Goal: Task Accomplishment & Management: Manage account settings

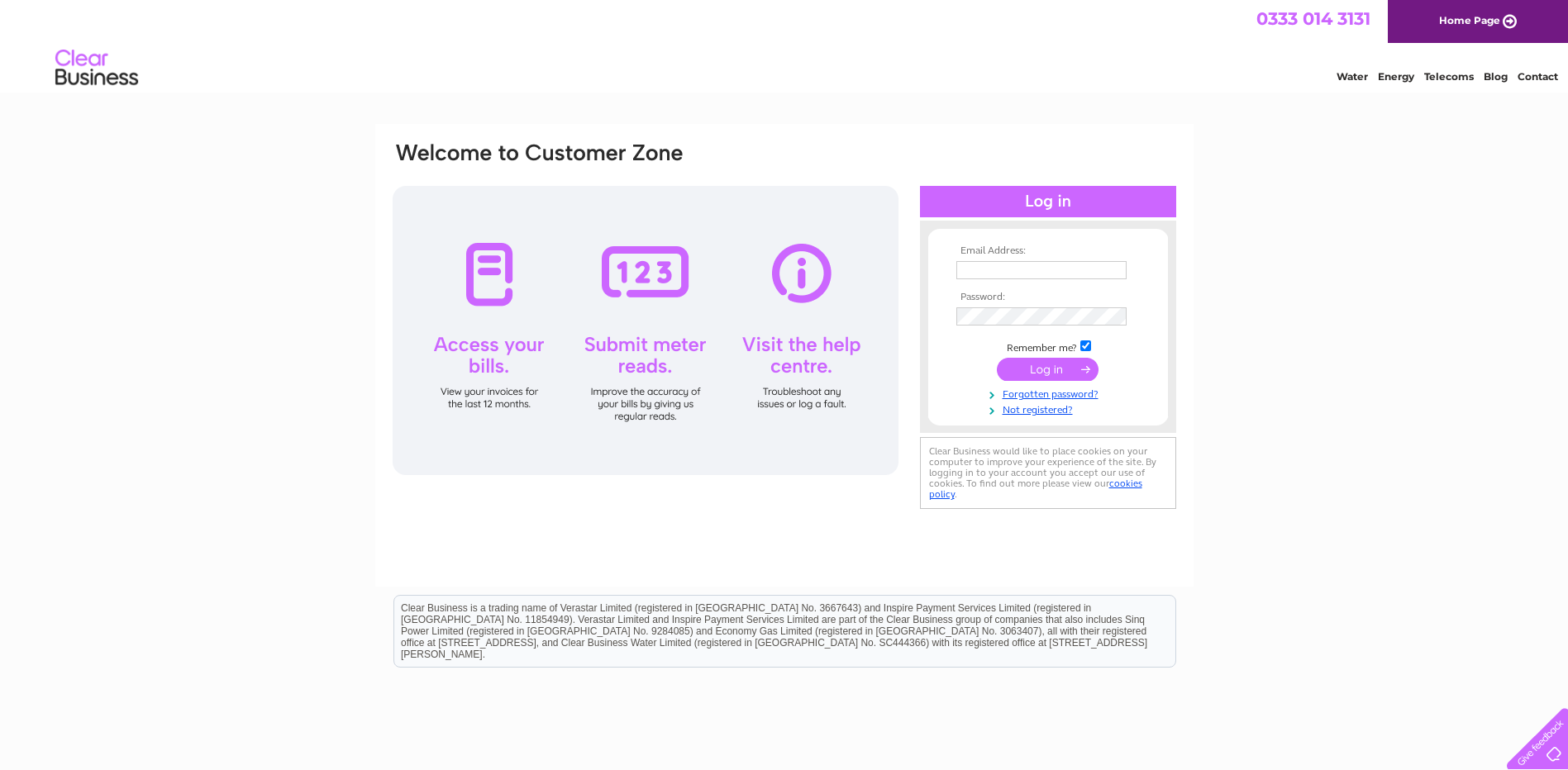
type input "accounts@pearsonsofduns.com"
click at [1050, 367] on input "submit" at bounding box center [1047, 370] width 101 height 24
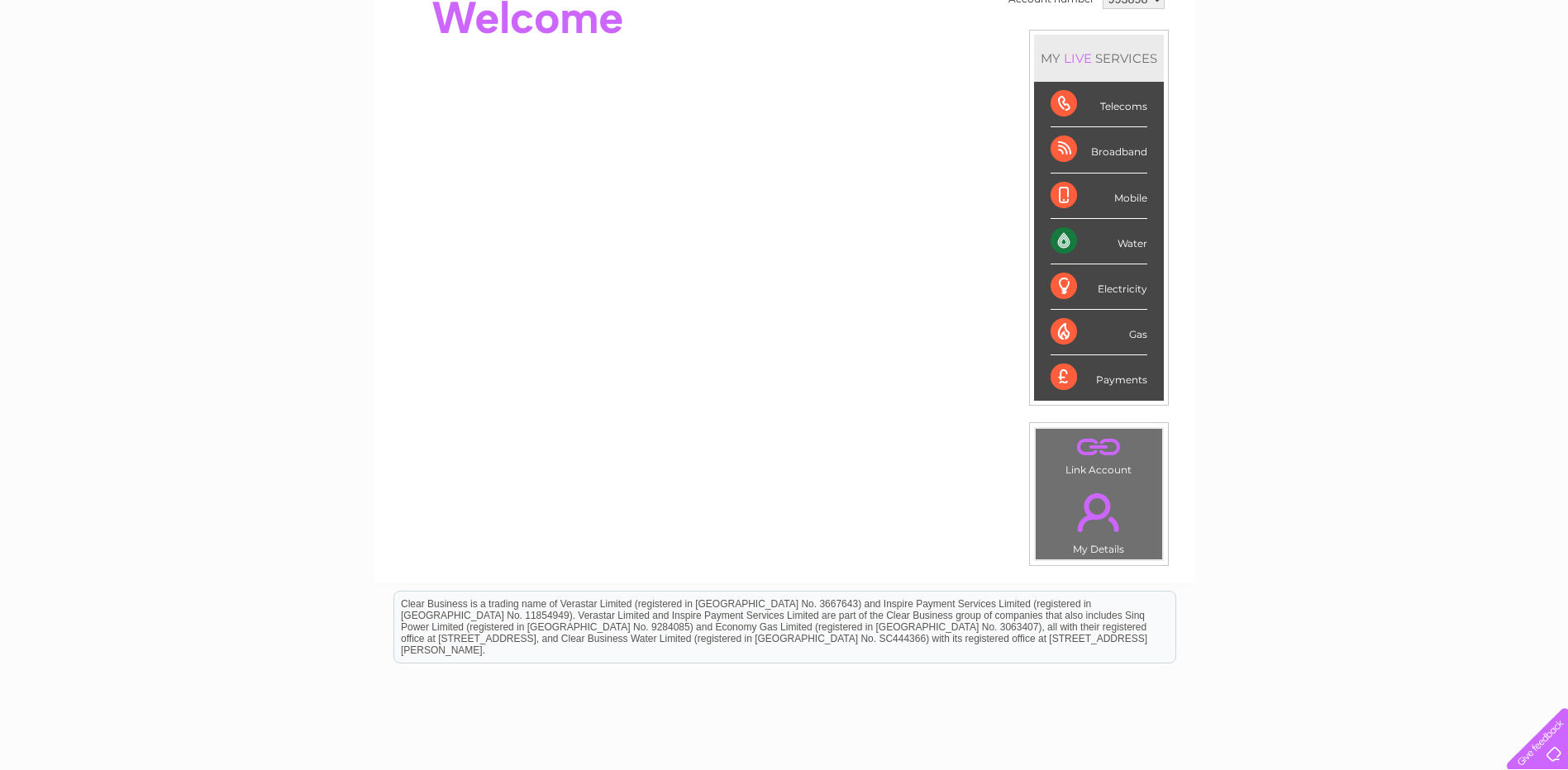
scroll to position [47, 0]
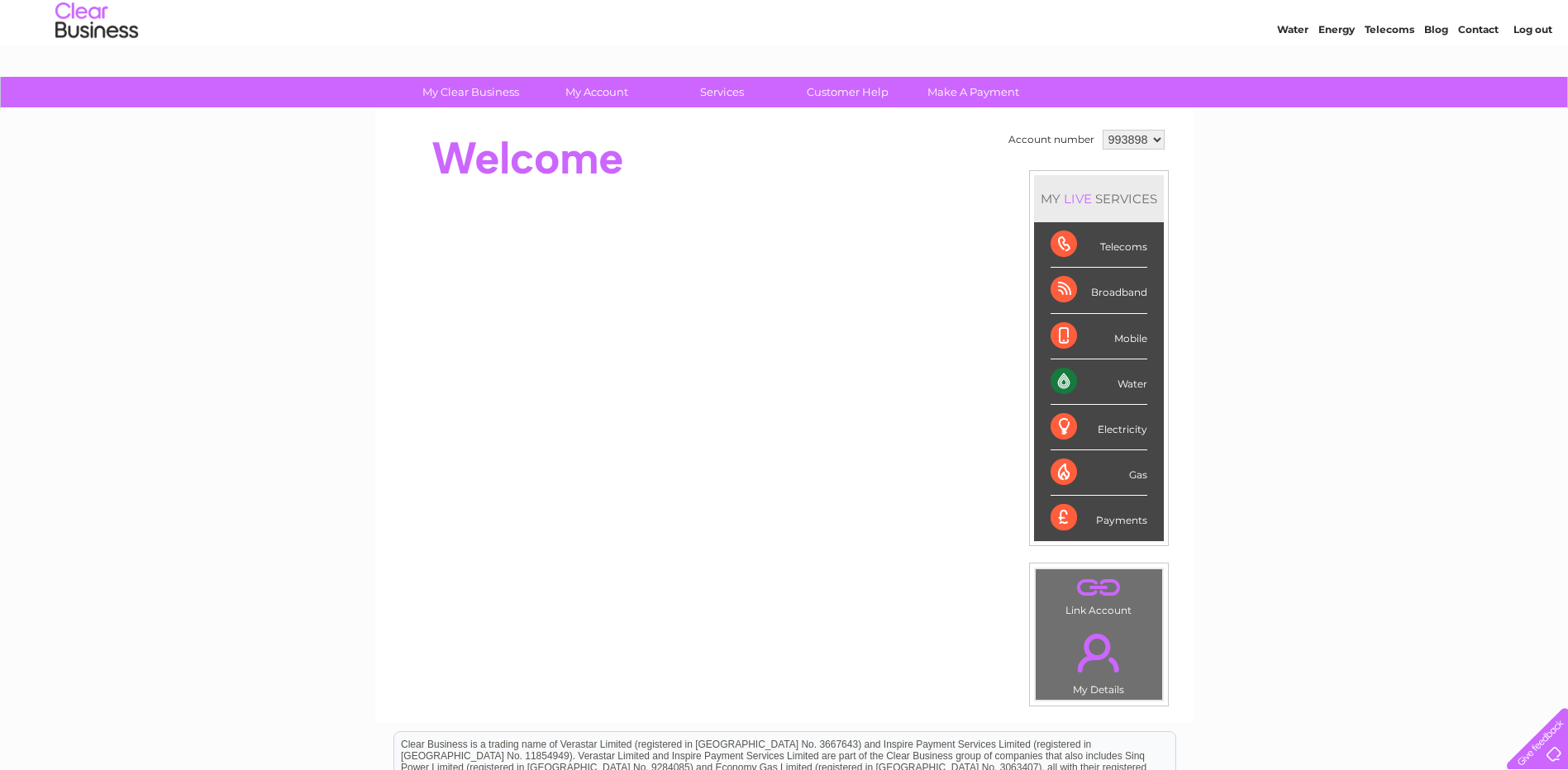
click at [1128, 381] on div "Water" at bounding box center [1099, 383] width 96 height 45
click at [1067, 379] on div "Water" at bounding box center [1099, 383] width 96 height 45
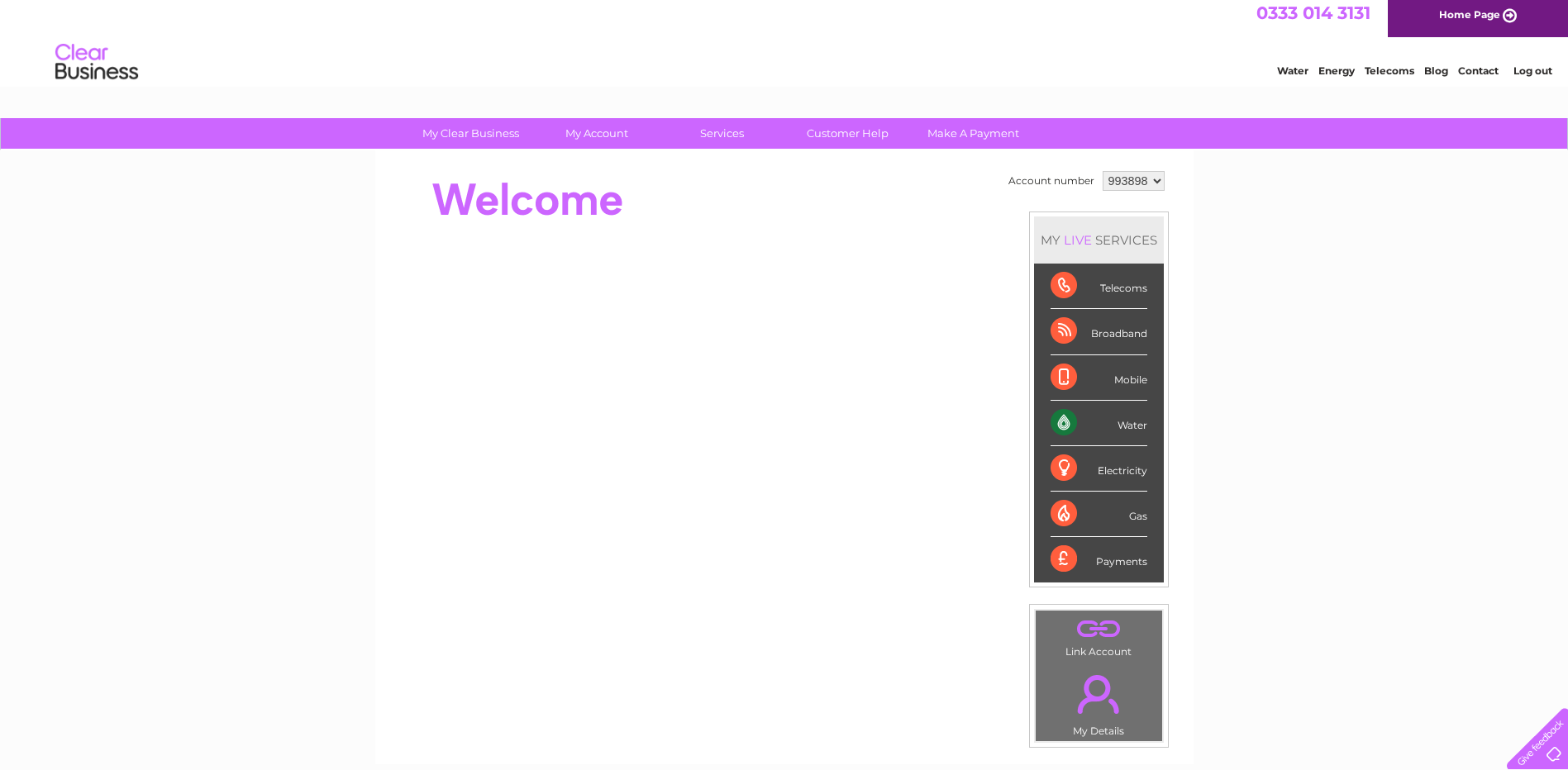
scroll to position [0, 0]
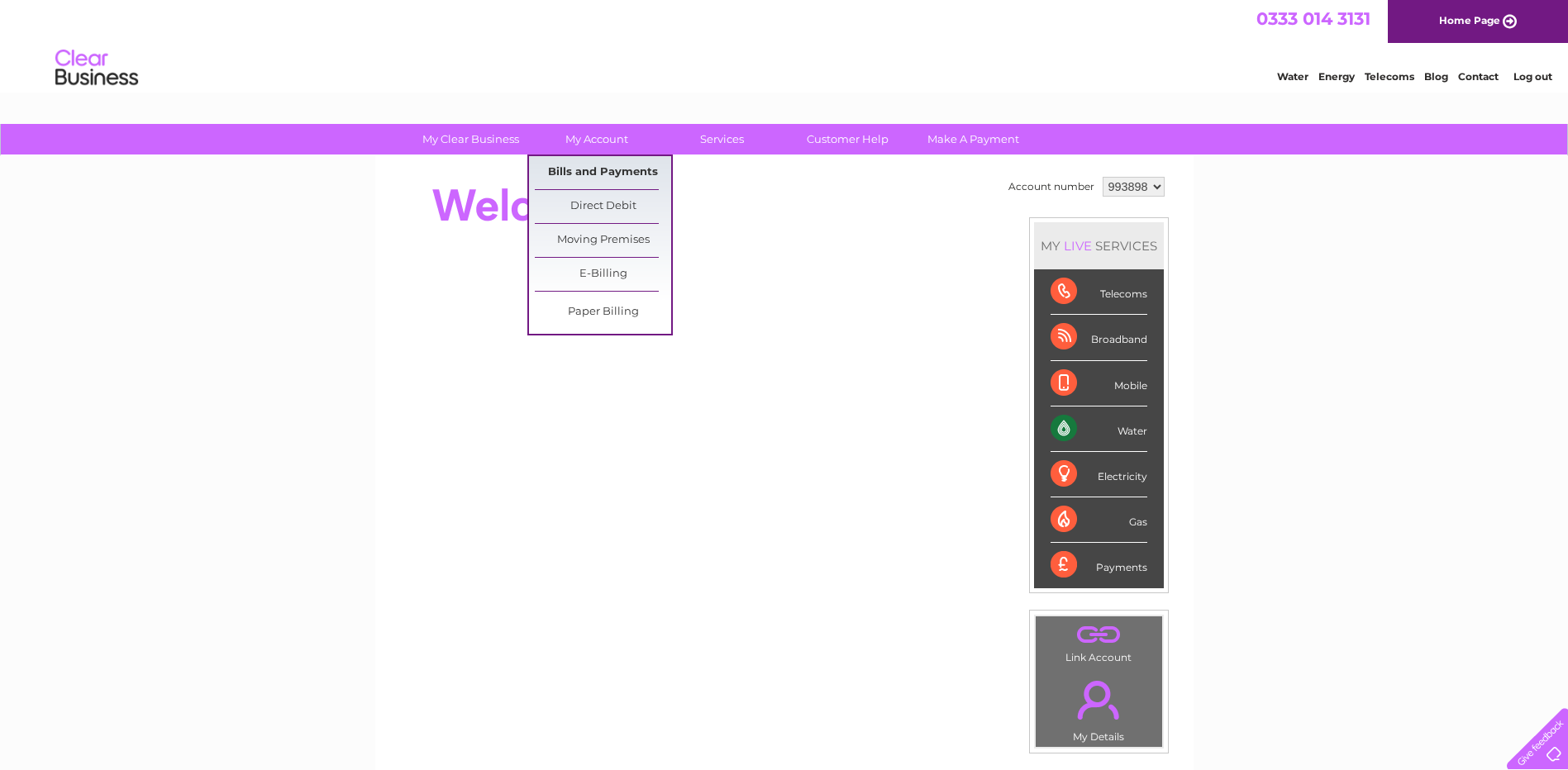
click at [587, 170] on link "Bills and Payments" at bounding box center [603, 173] width 137 height 33
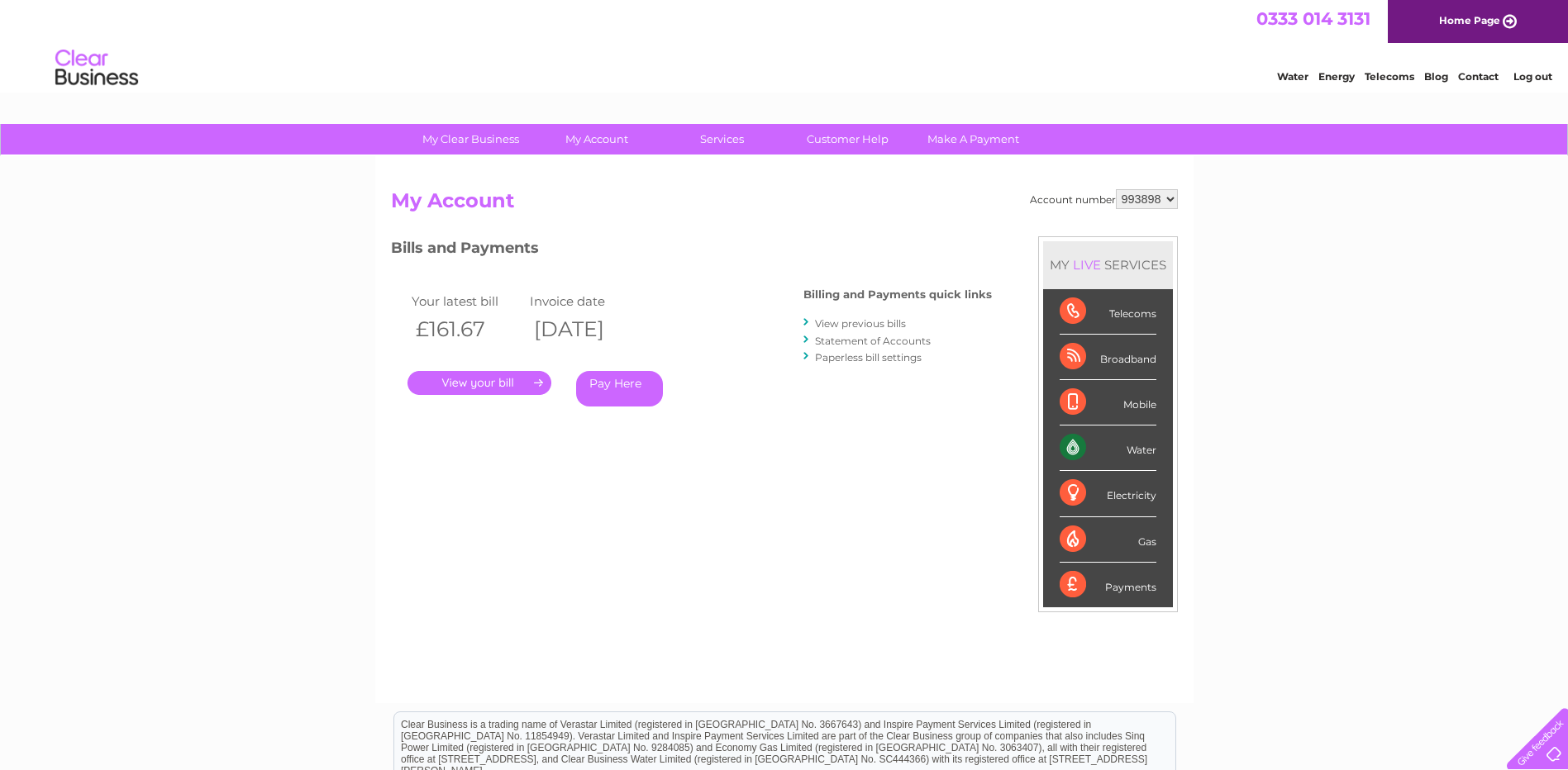
click at [529, 375] on link "." at bounding box center [479, 383] width 144 height 24
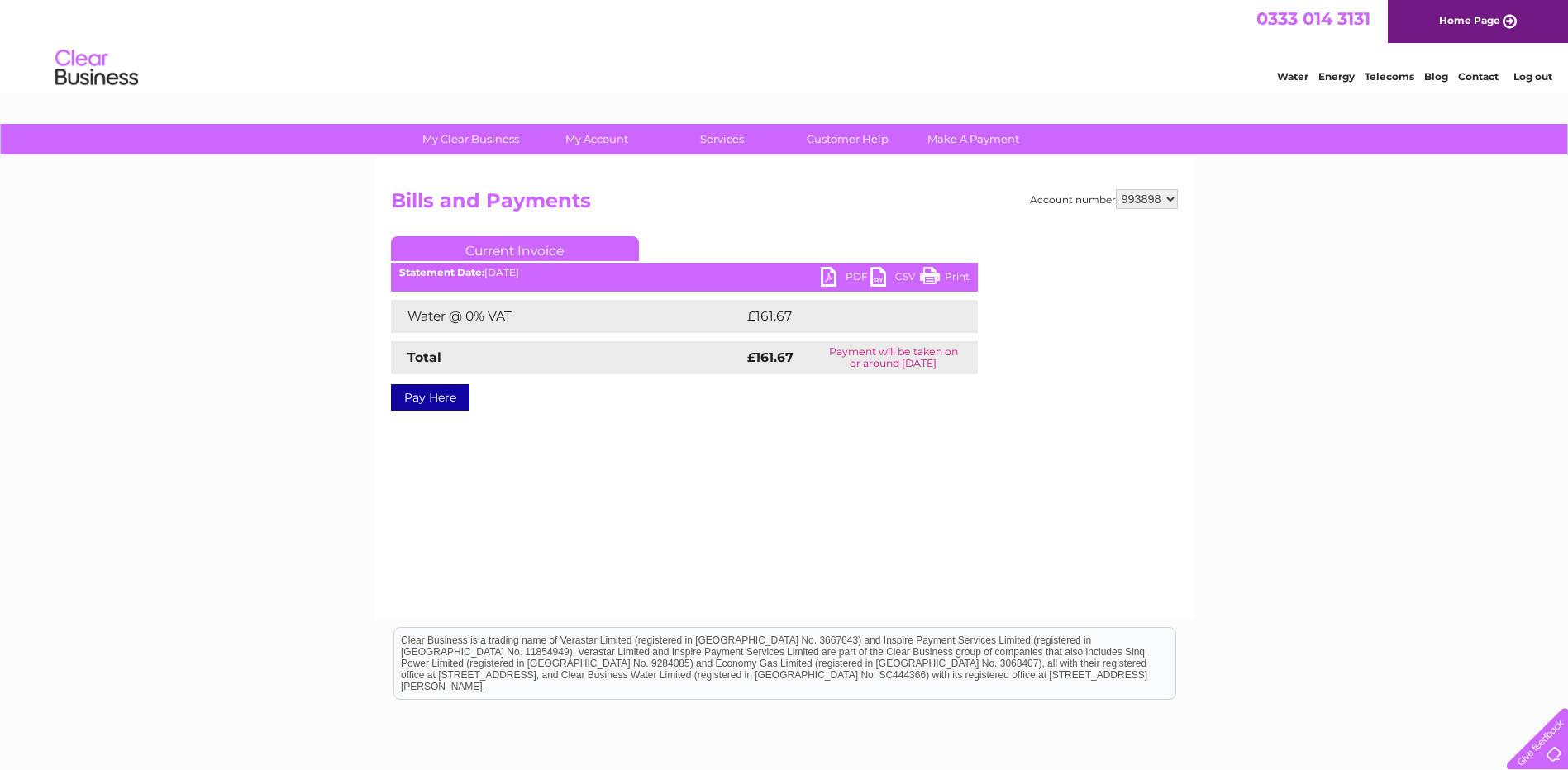
click at [847, 271] on link "PDF" at bounding box center [845, 278] width 49 height 24
